Goal: Navigation & Orientation: Find specific page/section

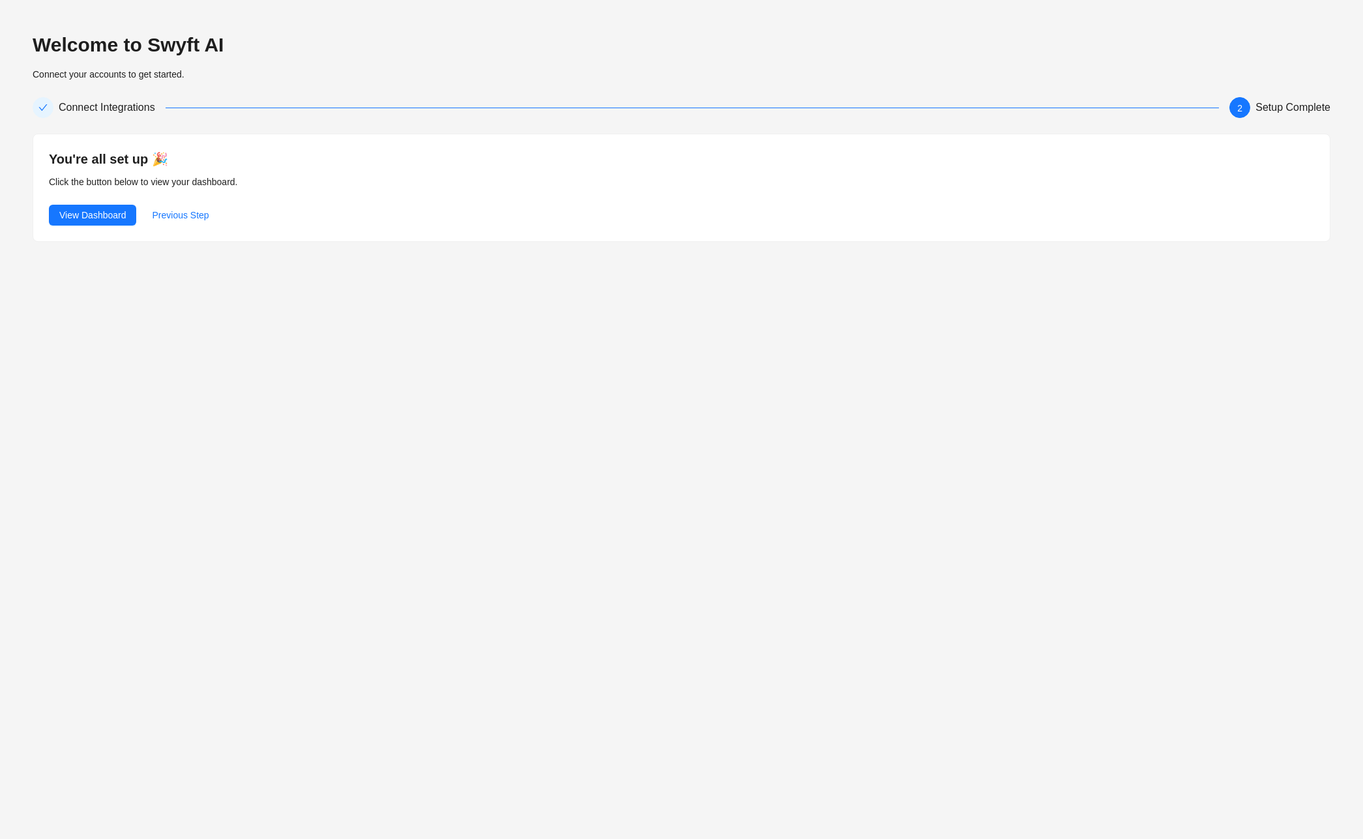
click at [403, 314] on div "Welcome to Swyft AI Connect your accounts to get started. Connect Integrations …" at bounding box center [681, 419] width 1363 height 839
click at [111, 214] on span "View Dashboard" at bounding box center [92, 215] width 67 height 14
